Goal: Book appointment/travel/reservation

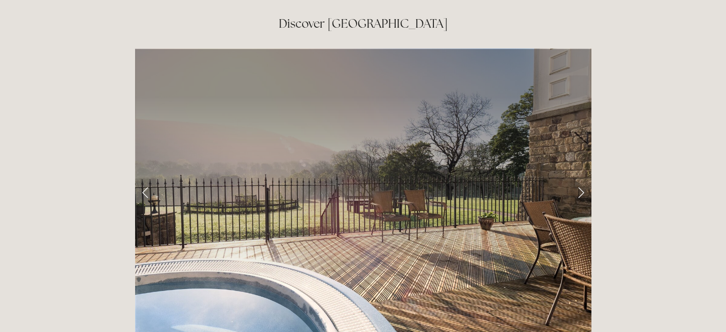
scroll to position [1542, 0]
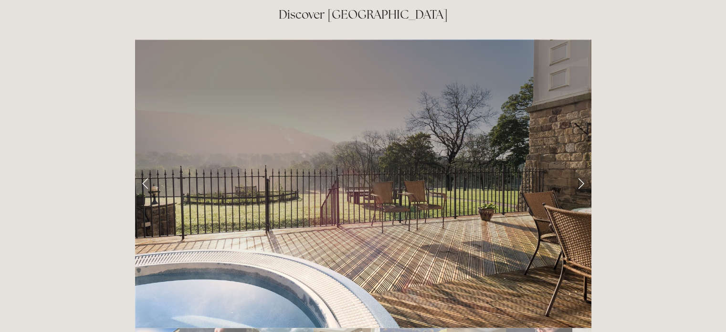
click at [583, 169] on link "Next Slide" at bounding box center [581, 183] width 21 height 29
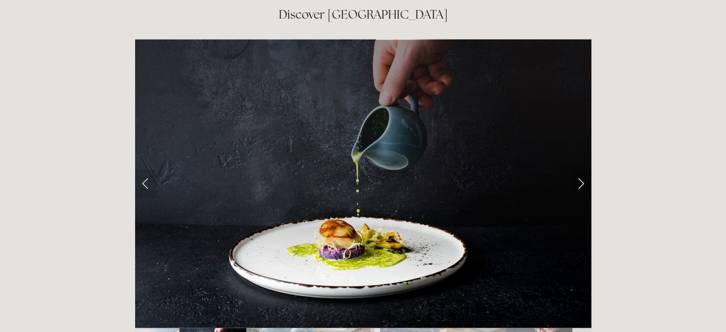
click at [583, 169] on link "Next Slide" at bounding box center [581, 183] width 21 height 29
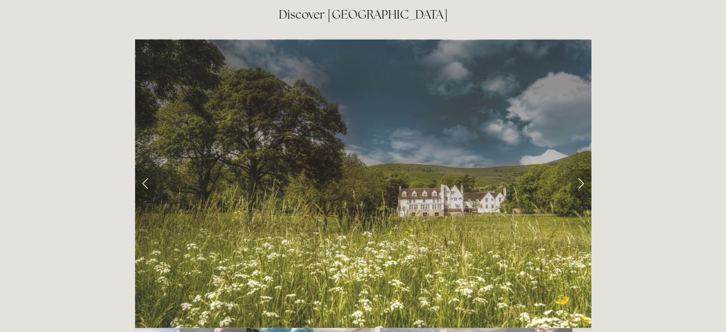
click at [583, 169] on link "Next Slide" at bounding box center [581, 183] width 21 height 29
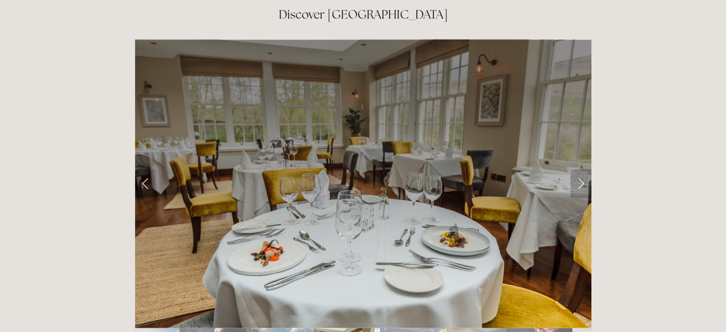
click at [583, 169] on link "Next Slide" at bounding box center [581, 183] width 21 height 29
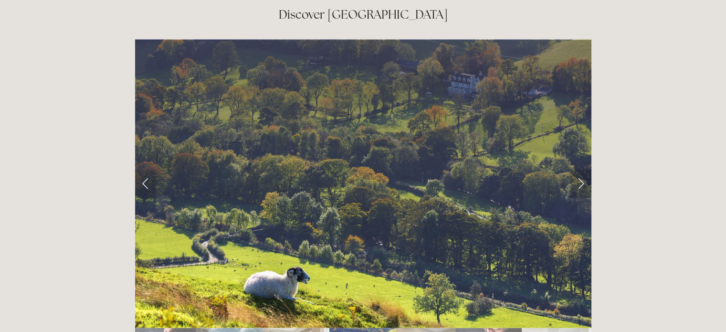
click at [583, 169] on link "Next Slide" at bounding box center [581, 183] width 21 height 29
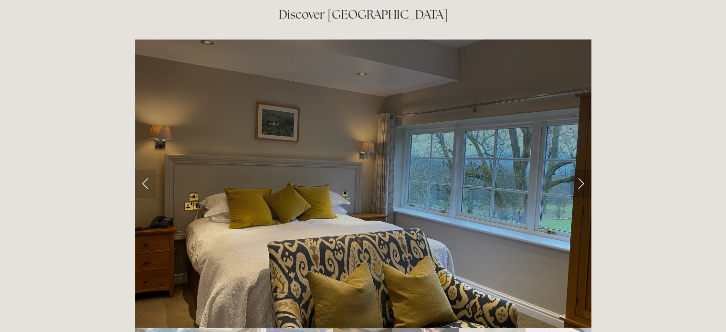
click at [583, 169] on link "Next Slide" at bounding box center [581, 183] width 21 height 29
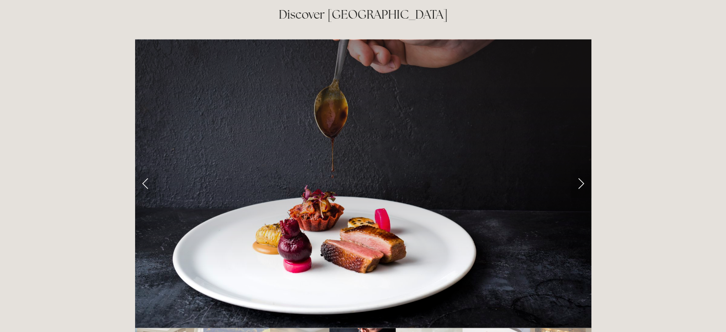
click at [583, 169] on link "Next Slide" at bounding box center [581, 183] width 21 height 29
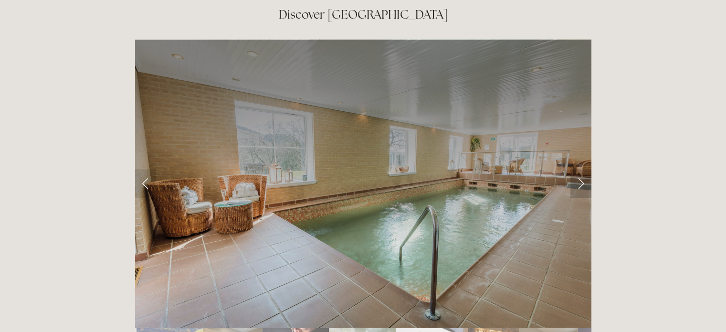
click at [583, 169] on link "Next Slide" at bounding box center [581, 183] width 21 height 29
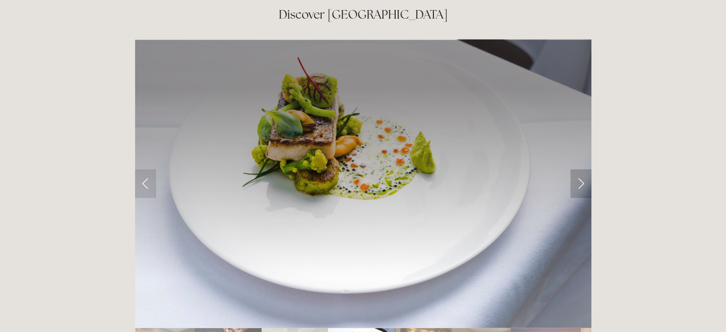
click at [583, 169] on link "Next Slide" at bounding box center [581, 183] width 21 height 29
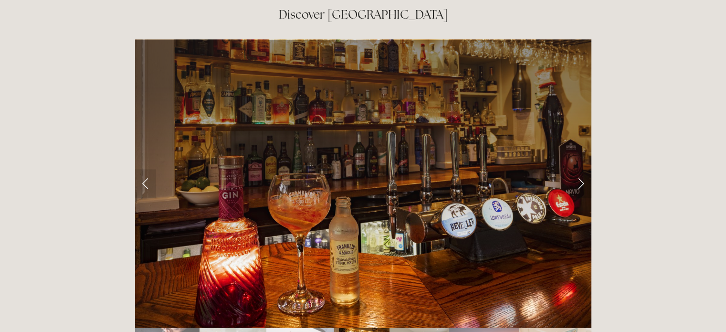
click at [583, 169] on link "Next Slide" at bounding box center [581, 183] width 21 height 29
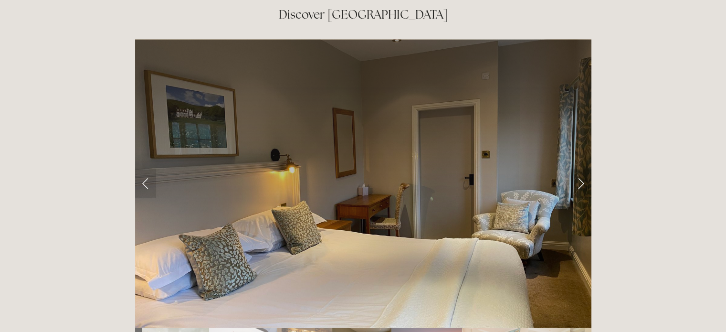
click at [583, 169] on link "Next Slide" at bounding box center [581, 183] width 21 height 29
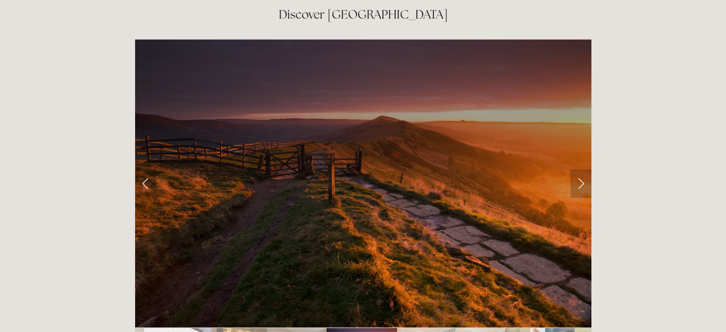
click at [583, 169] on link "Next Slide" at bounding box center [581, 183] width 21 height 29
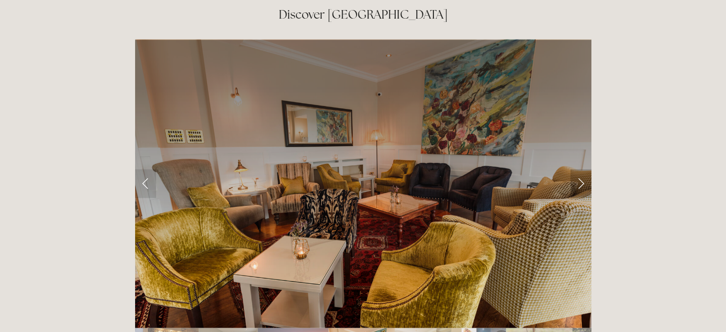
click at [583, 169] on link "Next Slide" at bounding box center [581, 183] width 21 height 29
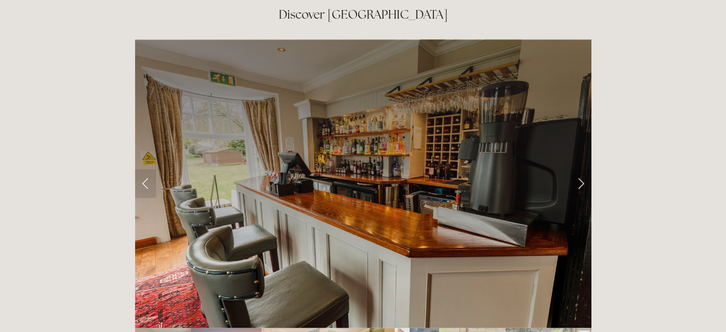
click at [583, 169] on link "Next Slide" at bounding box center [581, 183] width 21 height 29
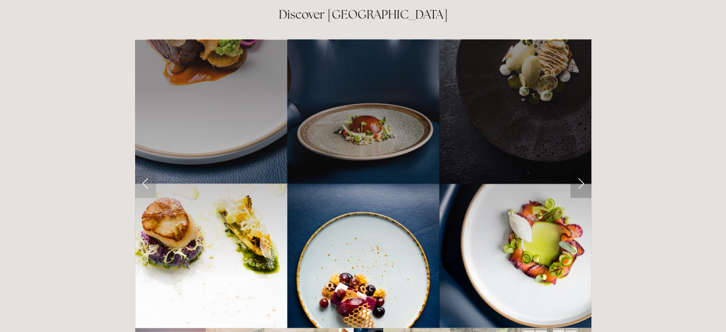
click at [583, 169] on link "Next Slide" at bounding box center [581, 183] width 21 height 29
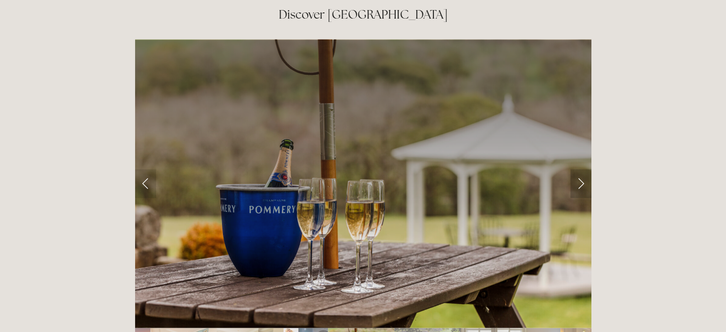
click at [583, 169] on link "Next Slide" at bounding box center [581, 183] width 21 height 29
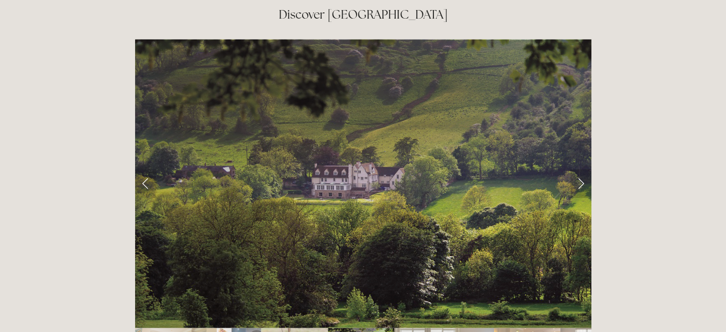
click at [583, 169] on link "Next Slide" at bounding box center [581, 183] width 21 height 29
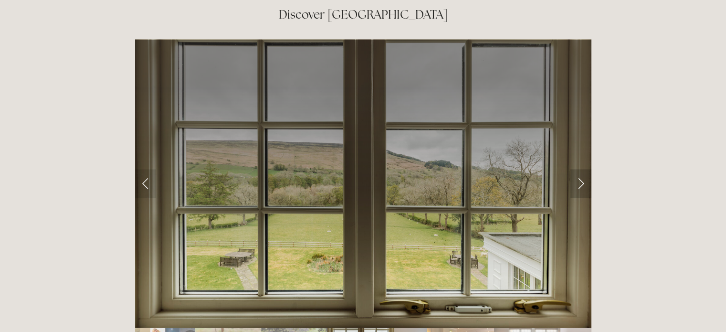
click at [583, 169] on link "Next Slide" at bounding box center [581, 183] width 21 height 29
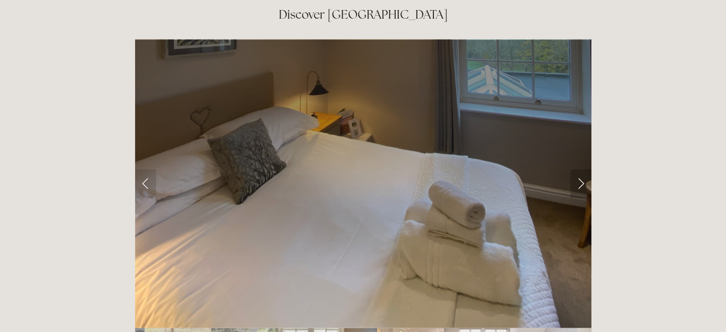
click at [583, 169] on link "Next Slide" at bounding box center [581, 183] width 21 height 29
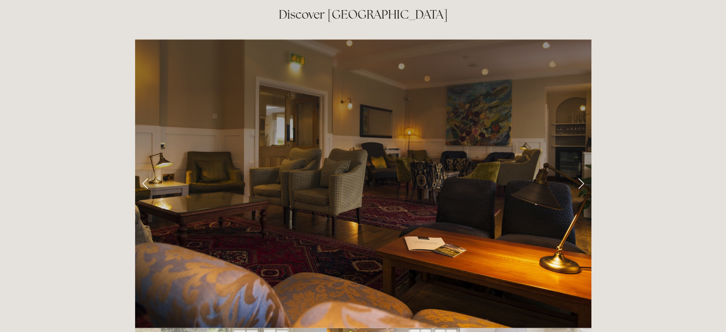
click at [583, 169] on link "Next Slide" at bounding box center [581, 183] width 21 height 29
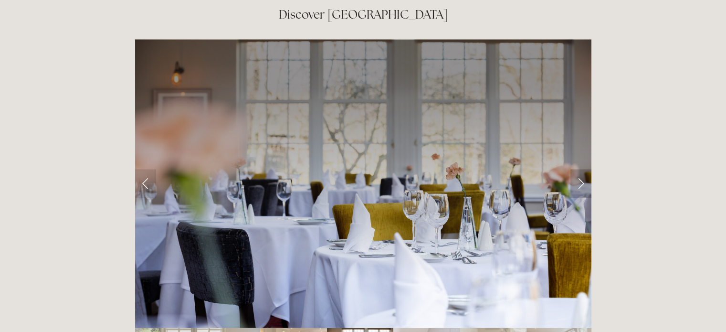
click at [583, 169] on link "Next Slide" at bounding box center [581, 183] width 21 height 29
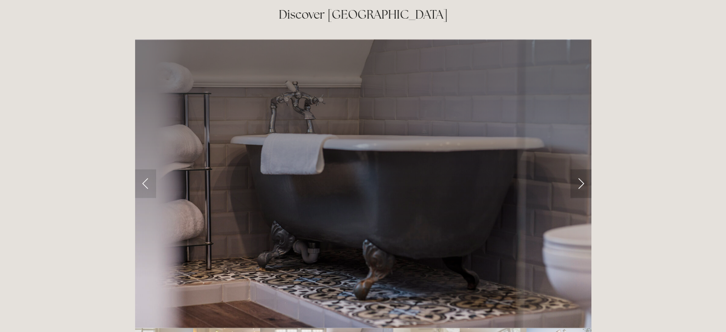
click at [583, 169] on link "Next Slide" at bounding box center [581, 183] width 21 height 29
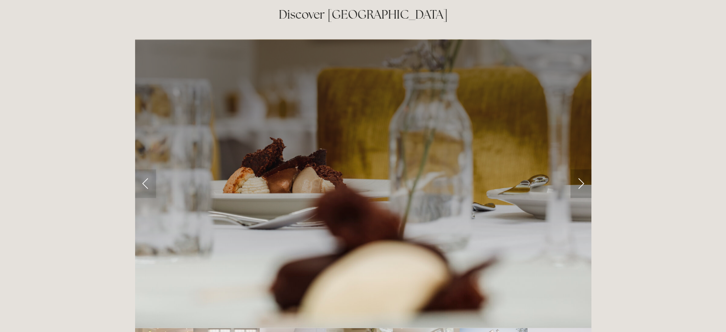
click at [583, 169] on link "Next Slide" at bounding box center [581, 183] width 21 height 29
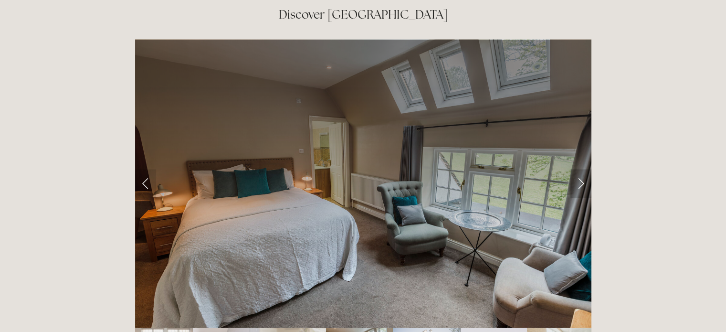
click at [583, 169] on link "Next Slide" at bounding box center [581, 183] width 21 height 29
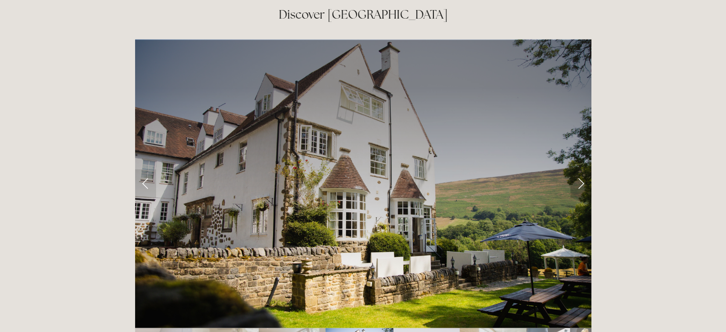
click at [583, 169] on link "Next Slide" at bounding box center [581, 183] width 21 height 29
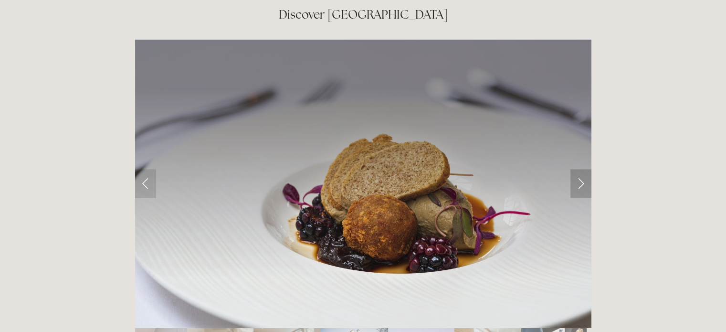
click at [583, 169] on link "Next Slide" at bounding box center [581, 183] width 21 height 29
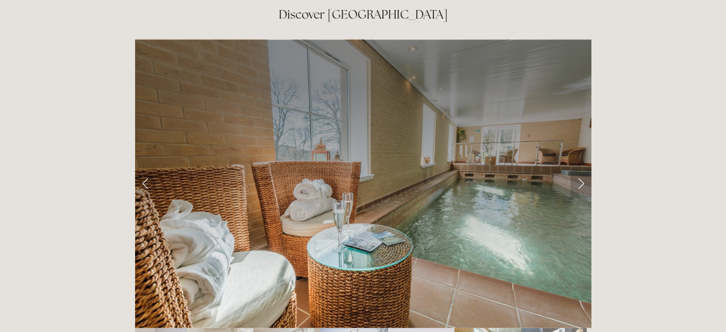
click at [583, 169] on link "Next Slide" at bounding box center [581, 183] width 21 height 29
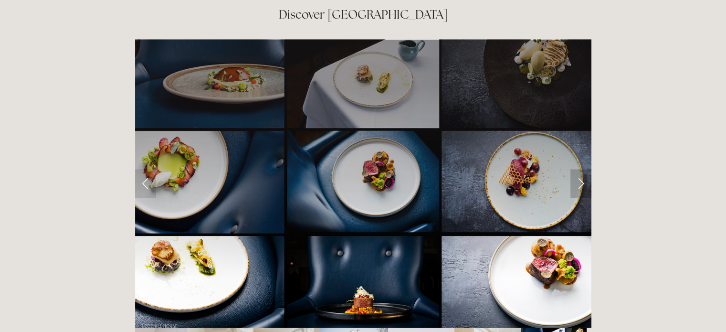
click at [583, 169] on link "Next Slide" at bounding box center [581, 183] width 21 height 29
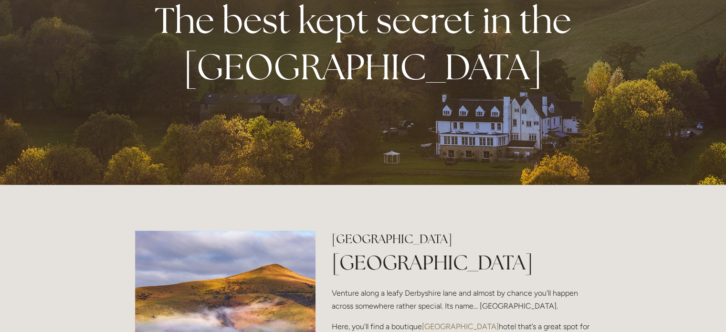
scroll to position [0, 0]
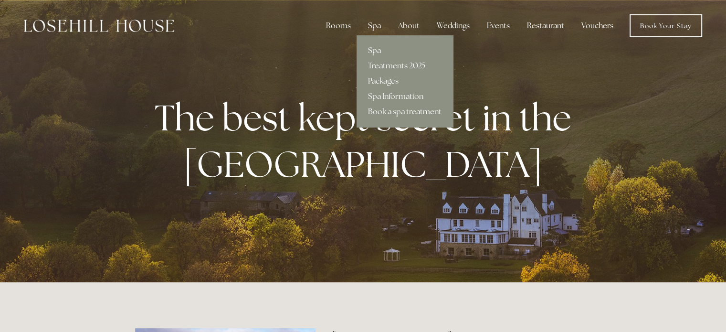
click at [375, 21] on div "Spa" at bounding box center [375, 25] width 28 height 19
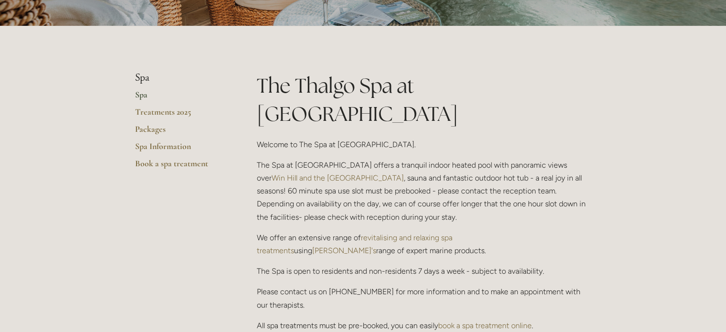
scroll to position [167, 0]
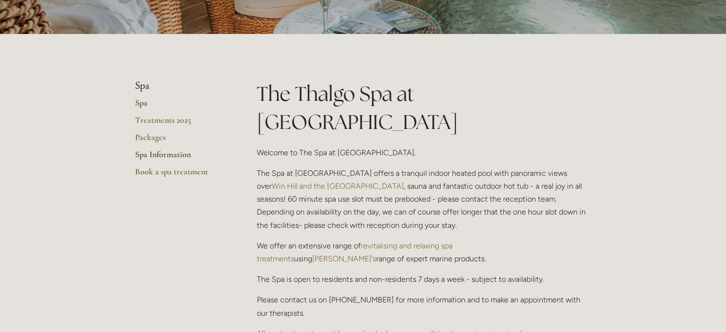
click at [173, 151] on link "Spa Information" at bounding box center [180, 157] width 91 height 17
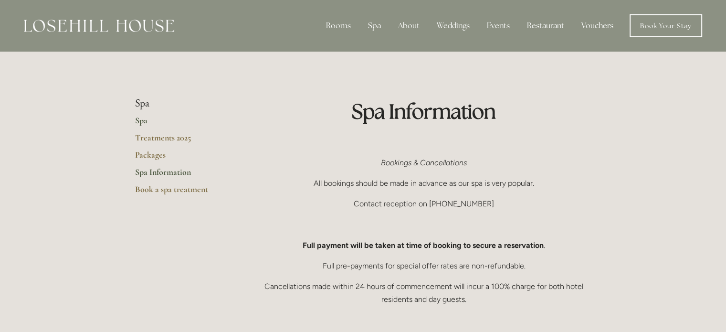
click at [144, 119] on link "Spa" at bounding box center [180, 123] width 91 height 17
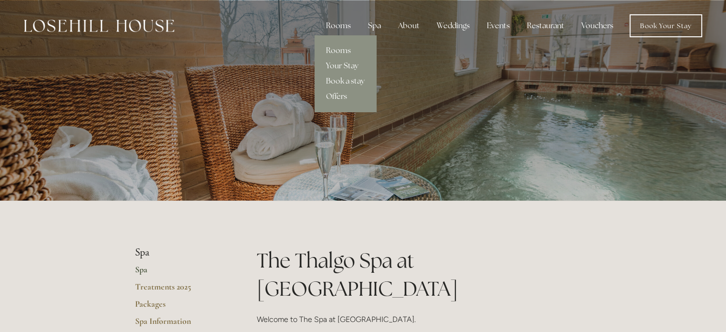
click at [345, 26] on div "Rooms" at bounding box center [339, 25] width 40 height 19
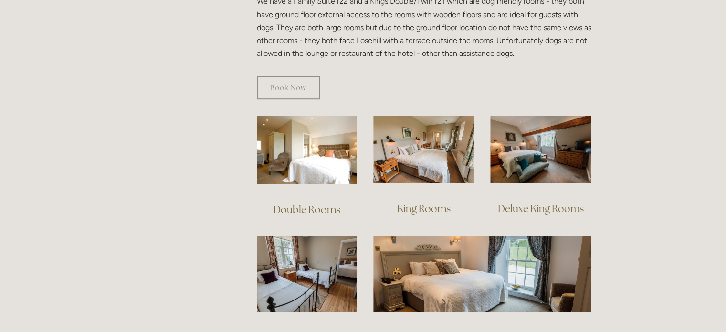
scroll to position [631, 0]
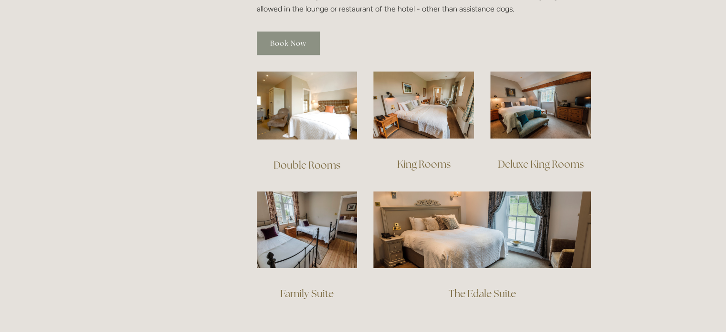
click at [291, 32] on link "Book Now" at bounding box center [288, 43] width 63 height 23
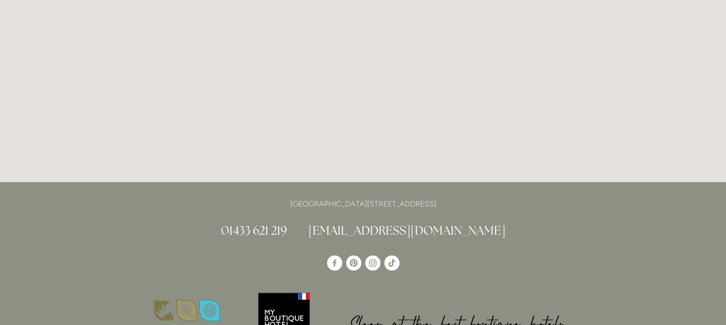
scroll to position [484, 0]
